Goal: Information Seeking & Learning: Learn about a topic

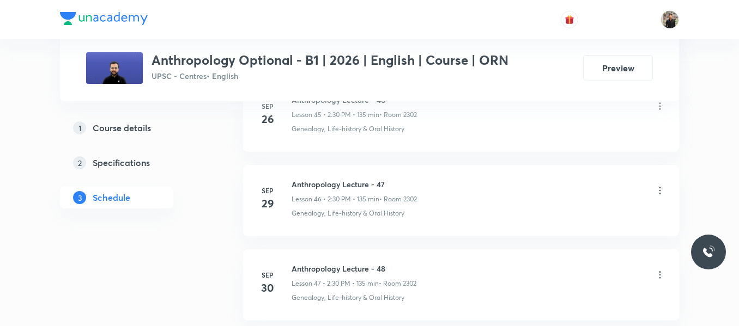
scroll to position [4768, 0]
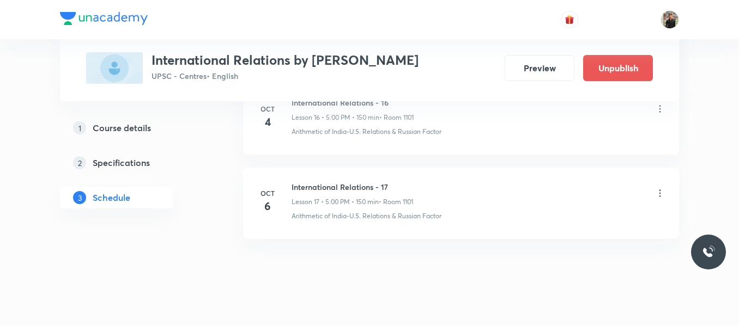
scroll to position [1982, 0]
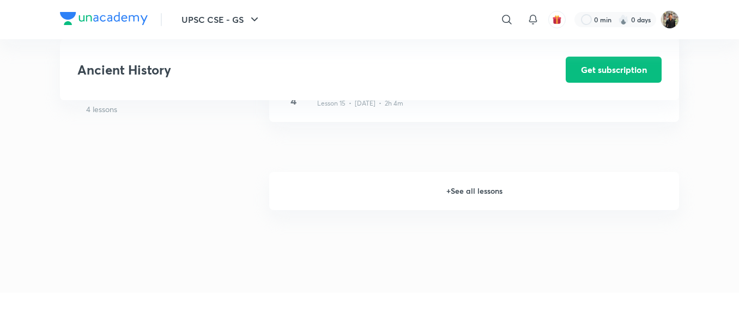
scroll to position [1323, 0]
click at [466, 205] on h6 "+ See all lessons" at bounding box center [474, 191] width 410 height 38
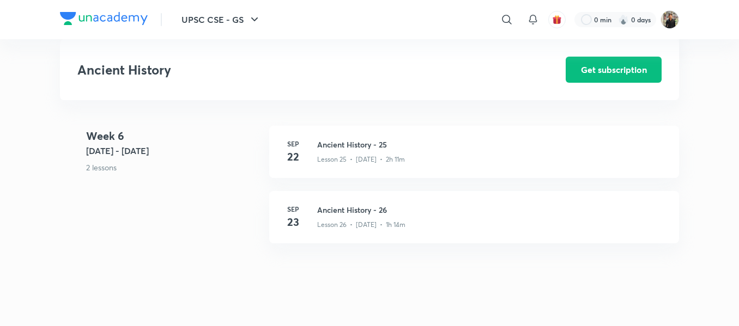
scroll to position [2132, 0]
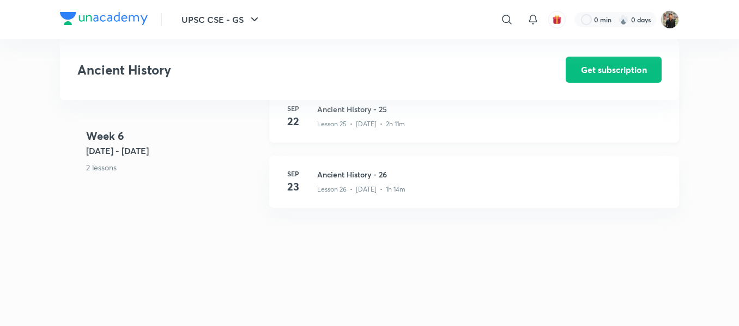
click at [365, 115] on h3 "Ancient History - 25" at bounding box center [491, 108] width 349 height 11
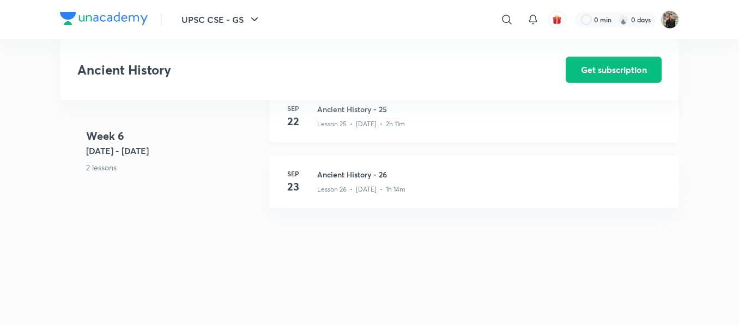
click at [365, 115] on h3 "Ancient History - 25" at bounding box center [491, 108] width 349 height 11
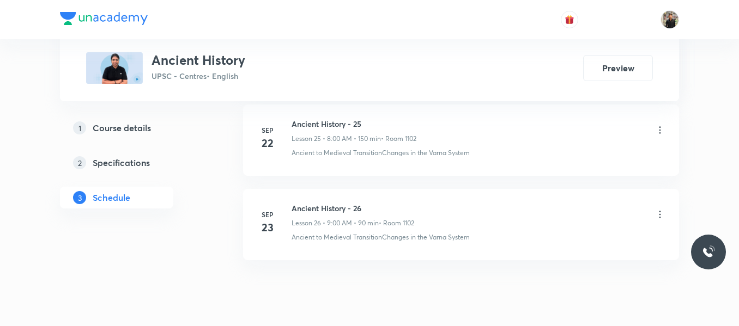
scroll to position [2724, 0]
